Goal: Task Accomplishment & Management: Manage account settings

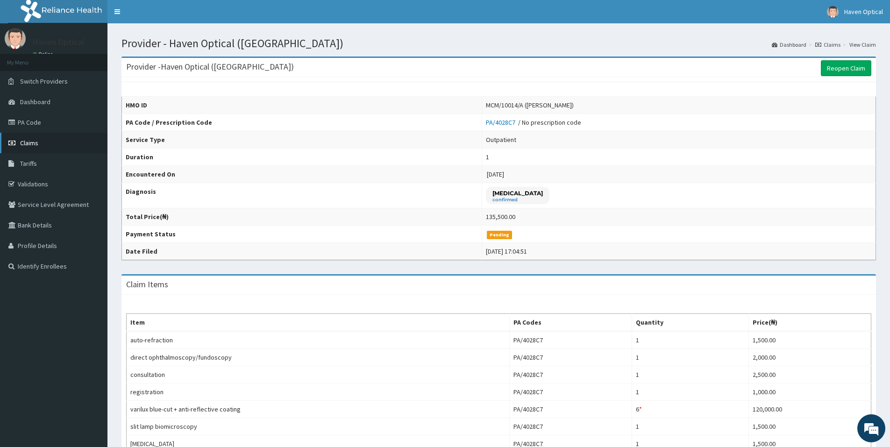
click at [27, 145] on span "Claims" at bounding box center [29, 143] width 18 height 8
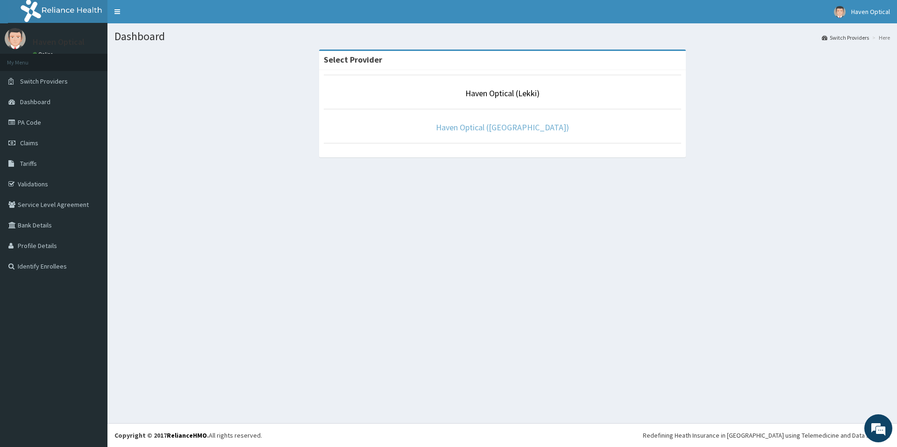
click at [513, 127] on link "Haven Optical ([GEOGRAPHIC_DATA])" at bounding box center [502, 127] width 133 height 11
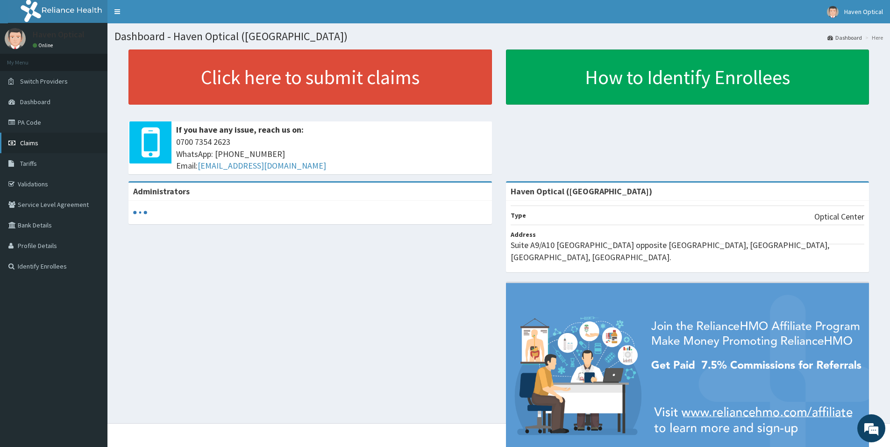
click at [27, 143] on span "Claims" at bounding box center [29, 143] width 18 height 8
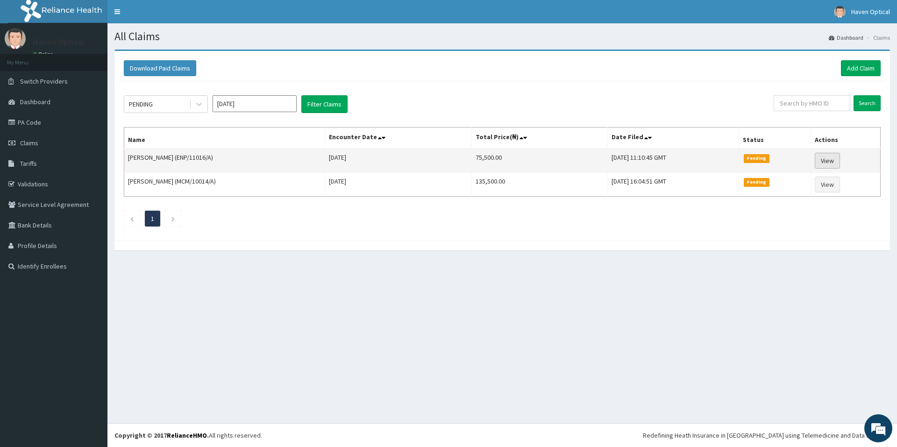
click at [833, 159] on link "View" at bounding box center [827, 161] width 25 height 16
